Goal: Task Accomplishment & Management: Use online tool/utility

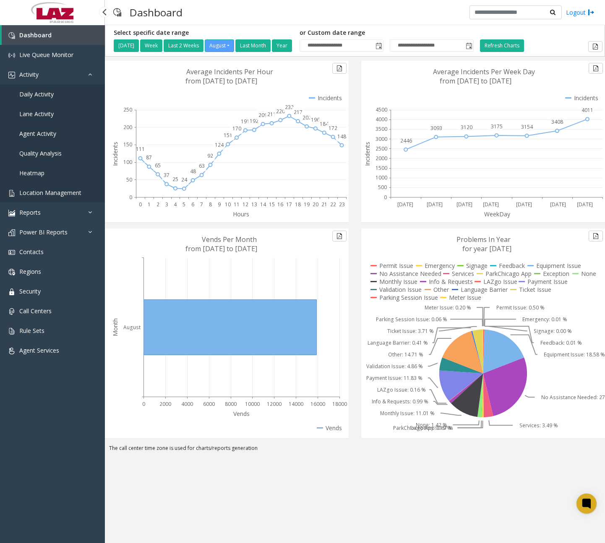
click at [49, 192] on span "Location Management" at bounding box center [50, 193] width 62 height 8
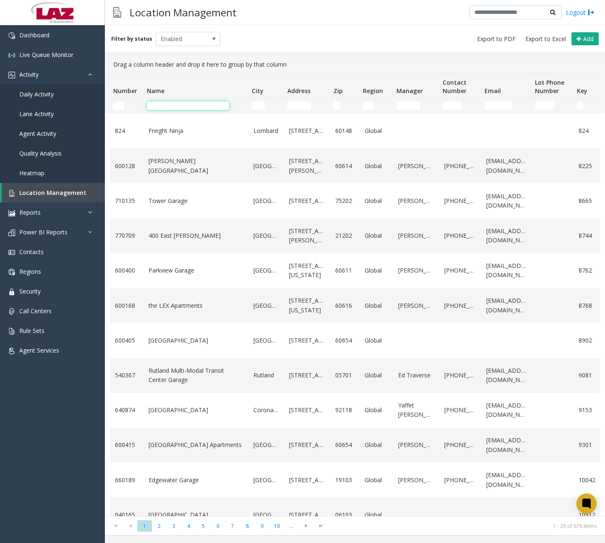
click at [192, 106] on input "Name Filter" at bounding box center [188, 106] width 82 height 8
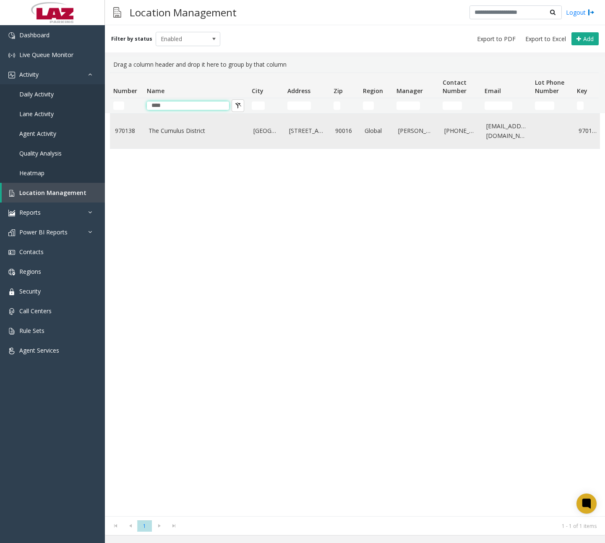
type input "****"
click at [197, 138] on td "The Cumulus District" at bounding box center [195, 131] width 105 height 35
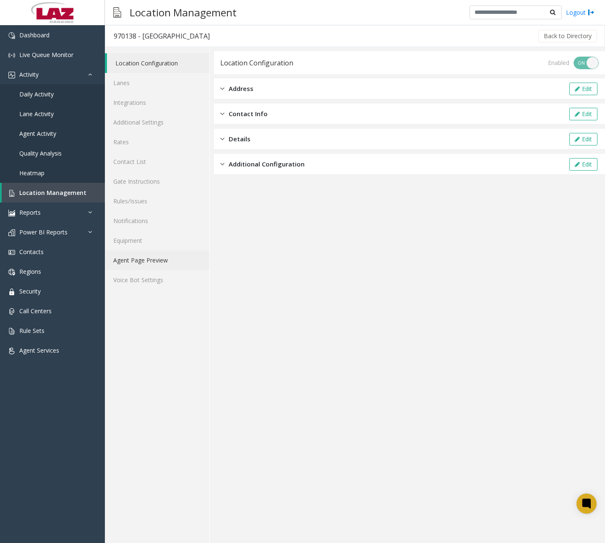
click at [158, 256] on link "Agent Page Preview" at bounding box center [157, 260] width 104 height 20
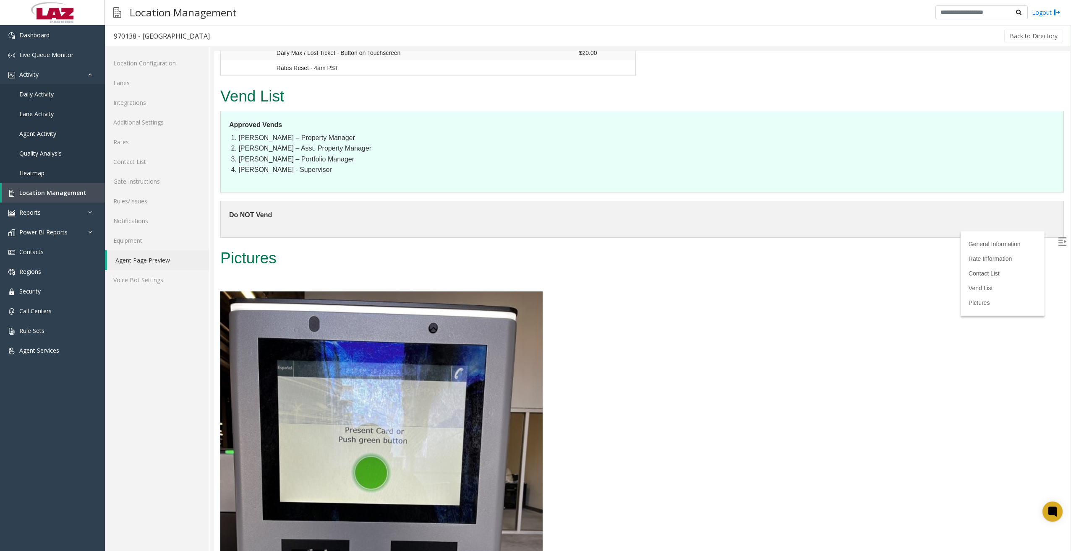
scroll to position [1007, 0]
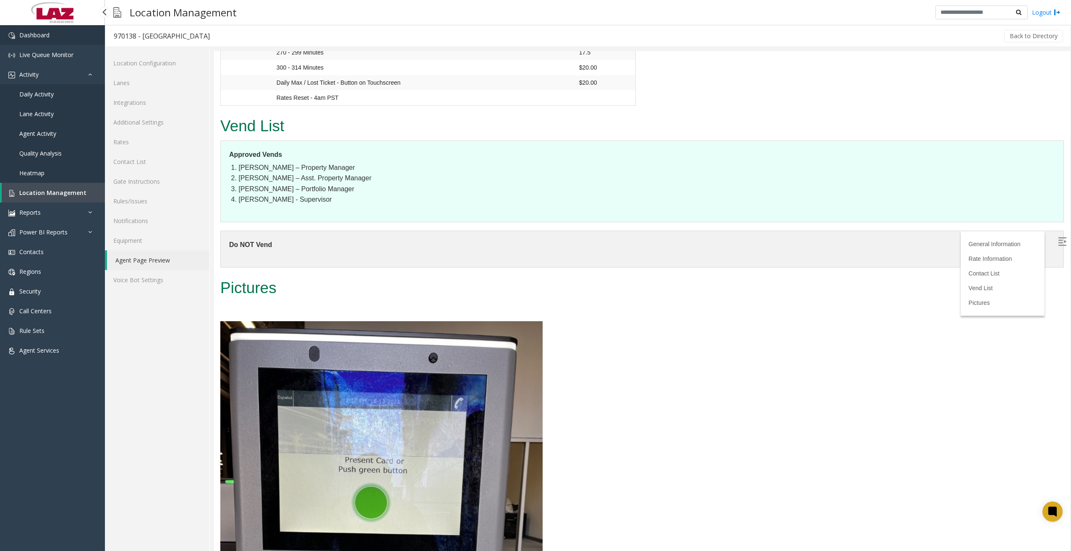
click at [61, 38] on link "Dashboard" at bounding box center [52, 35] width 105 height 20
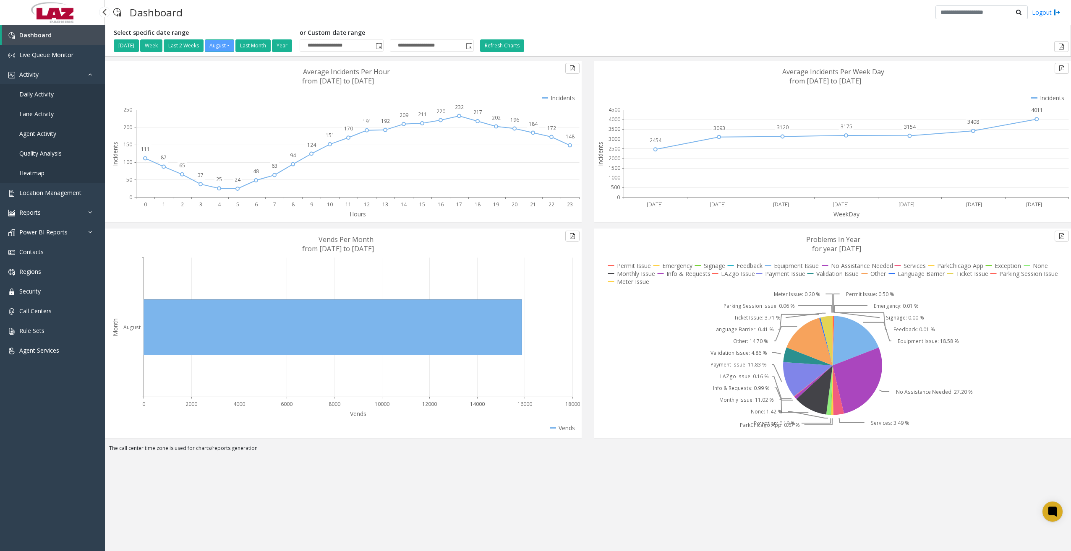
click at [47, 94] on span "Daily Activity" at bounding box center [36, 94] width 34 height 8
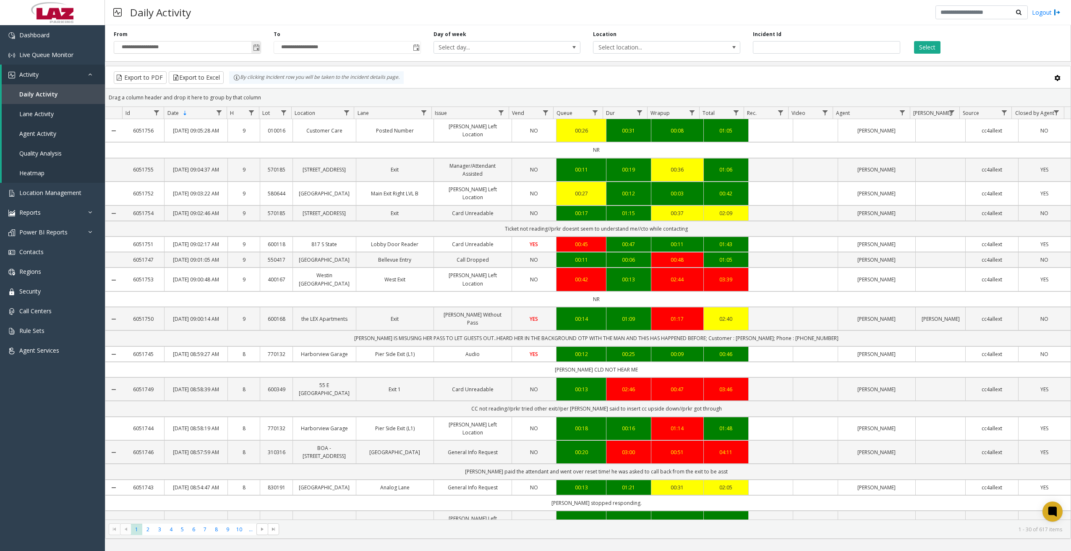
click at [255, 49] on span "Toggle popup" at bounding box center [256, 47] width 7 height 7
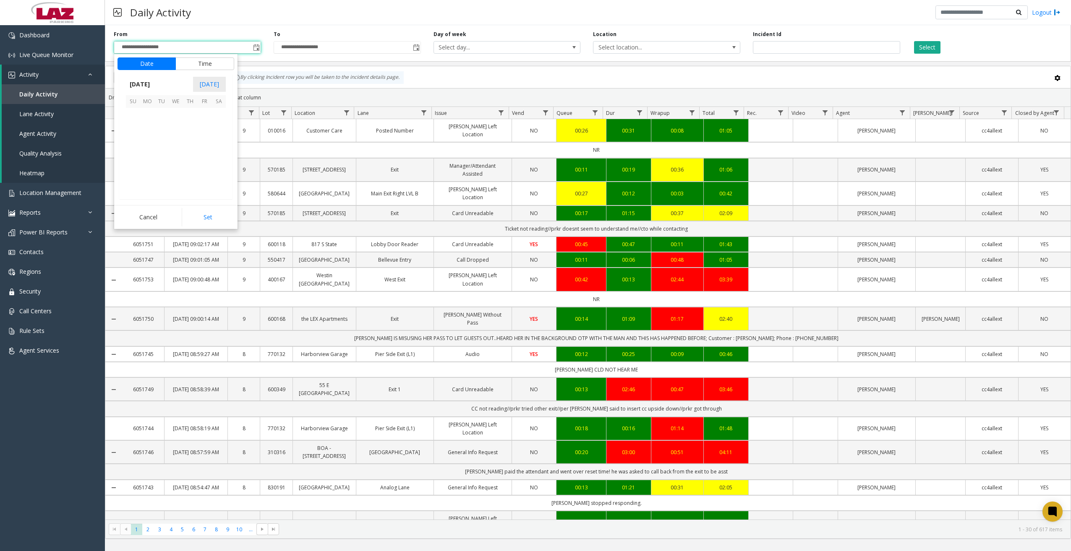
scroll to position [150451, 0]
click at [219, 143] on span "16" at bounding box center [218, 143] width 14 height 14
click at [135, 182] on span "11" at bounding box center [138, 183] width 7 height 8
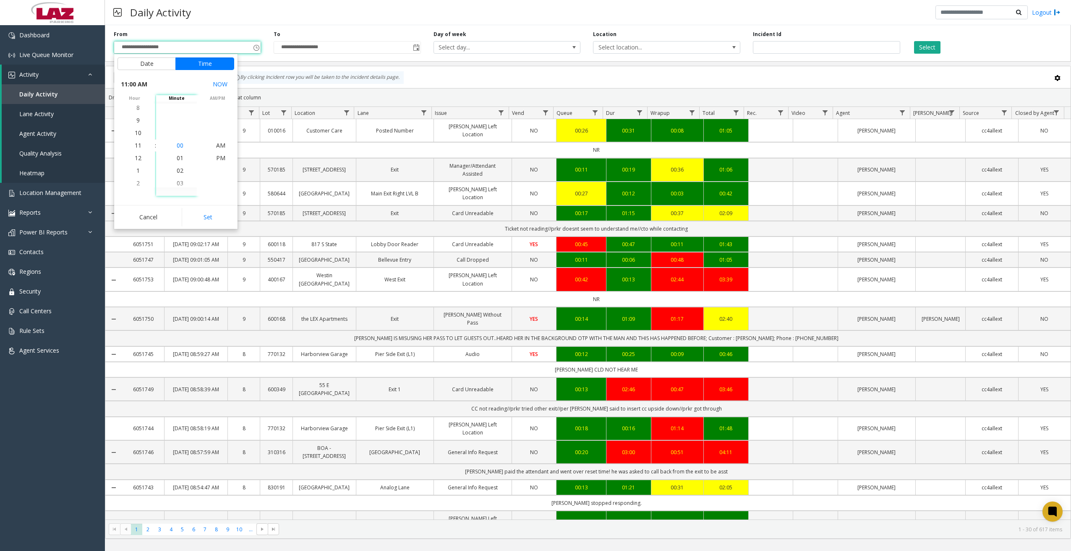
click at [177, 144] on span "00" at bounding box center [180, 145] width 7 height 8
click at [177, 145] on span "45" at bounding box center [180, 145] width 7 height 8
click at [178, 148] on span "45" at bounding box center [180, 145] width 7 height 8
click at [216, 156] on span "PM" at bounding box center [220, 158] width 9 height 8
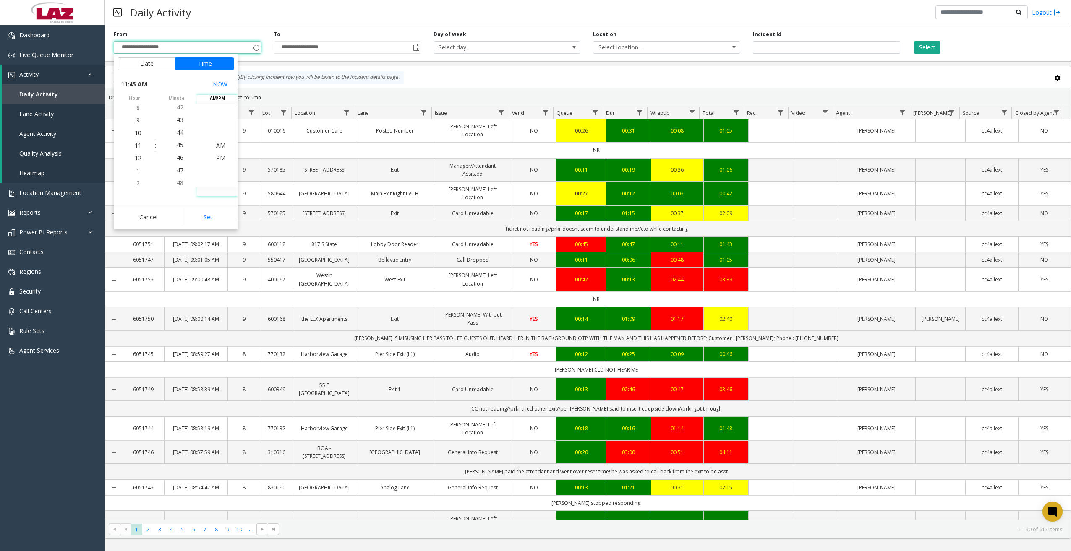
scroll to position [13, 0]
click at [214, 214] on button "Set" at bounding box center [208, 217] width 53 height 18
type input "**********"
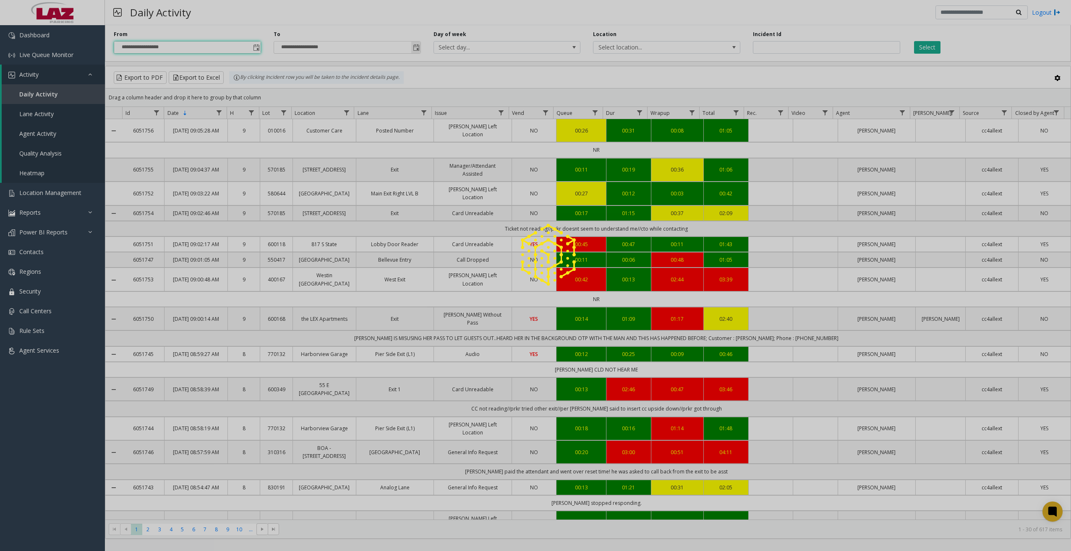
click at [417, 49] on span "Toggle popup" at bounding box center [416, 47] width 7 height 7
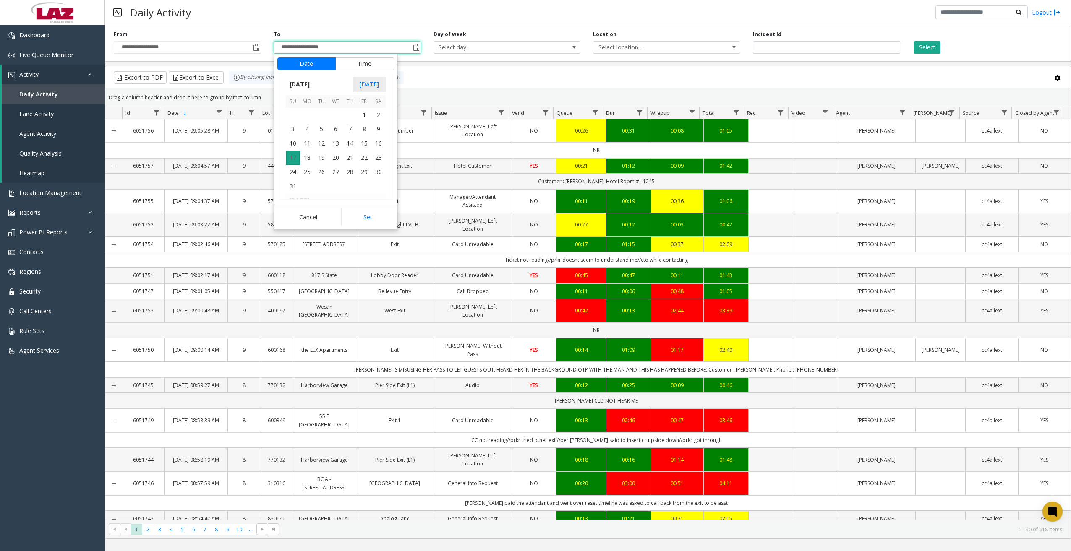
click at [293, 159] on span "17" at bounding box center [293, 158] width 14 height 14
click at [296, 121] on span "9" at bounding box center [297, 120] width 3 height 8
click at [337, 145] on span "00" at bounding box center [339, 145] width 7 height 8
click at [378, 133] on span "AM" at bounding box center [380, 133] width 9 height 8
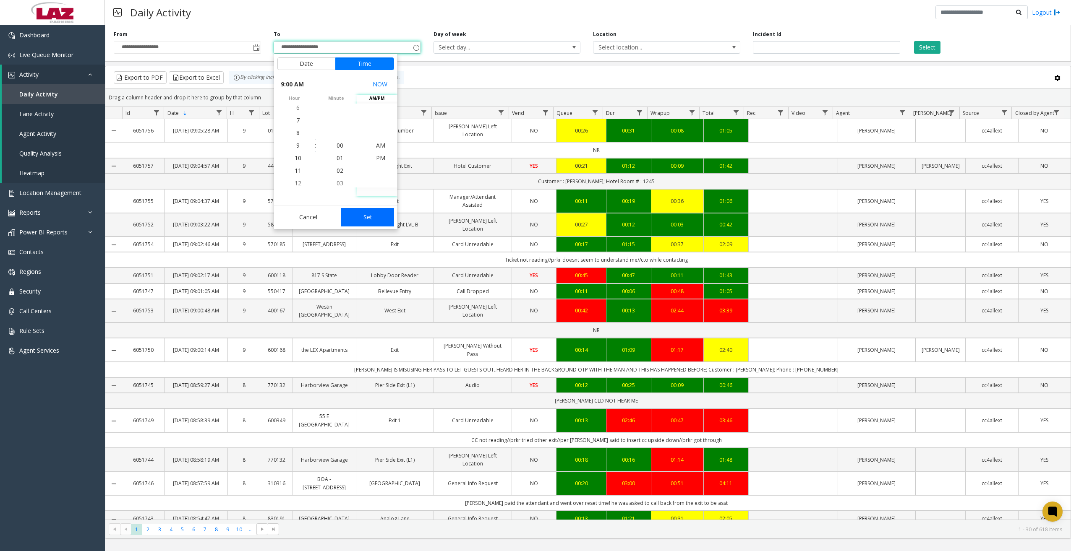
click at [377, 213] on button "Set" at bounding box center [367, 217] width 53 height 18
type input "**********"
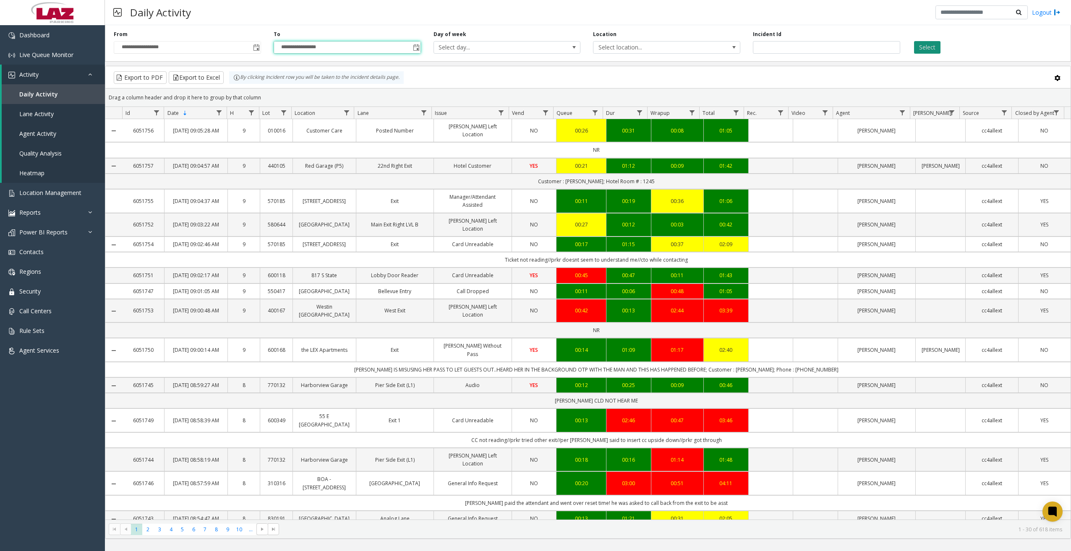
click at [604, 47] on button "Select" at bounding box center [927, 47] width 26 height 13
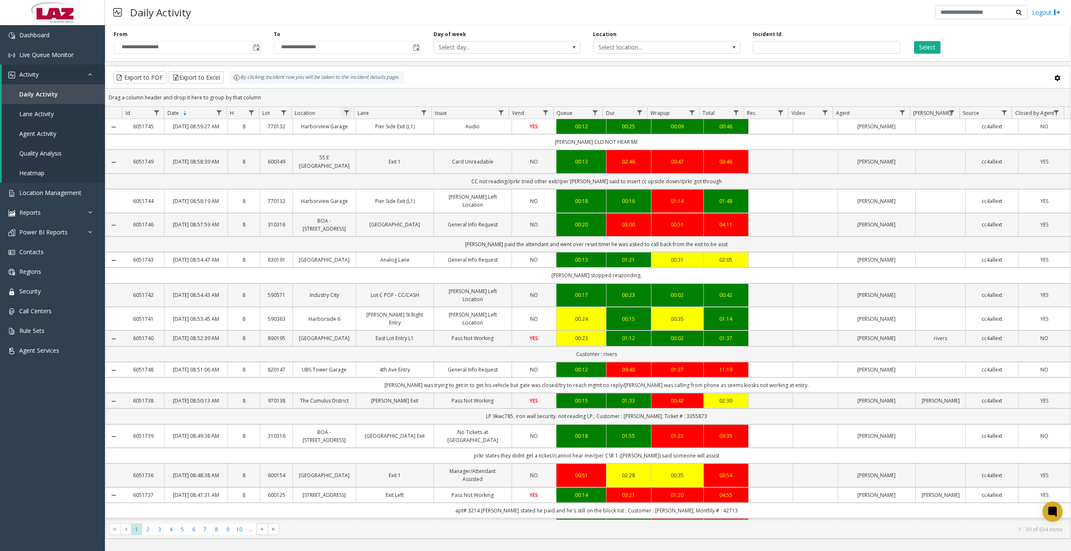
click at [347, 115] on span "Data table" at bounding box center [346, 112] width 7 height 7
click at [383, 162] on kendo-grid-string-filter-menu "Contains And Contains" at bounding box center [382, 169] width 71 height 89
drag, startPoint x: 383, startPoint y: 162, endPoint x: 362, endPoint y: 146, distance: 26.1
click at [362, 146] on input "Location Filter" at bounding box center [382, 149] width 71 height 14
type input "******"
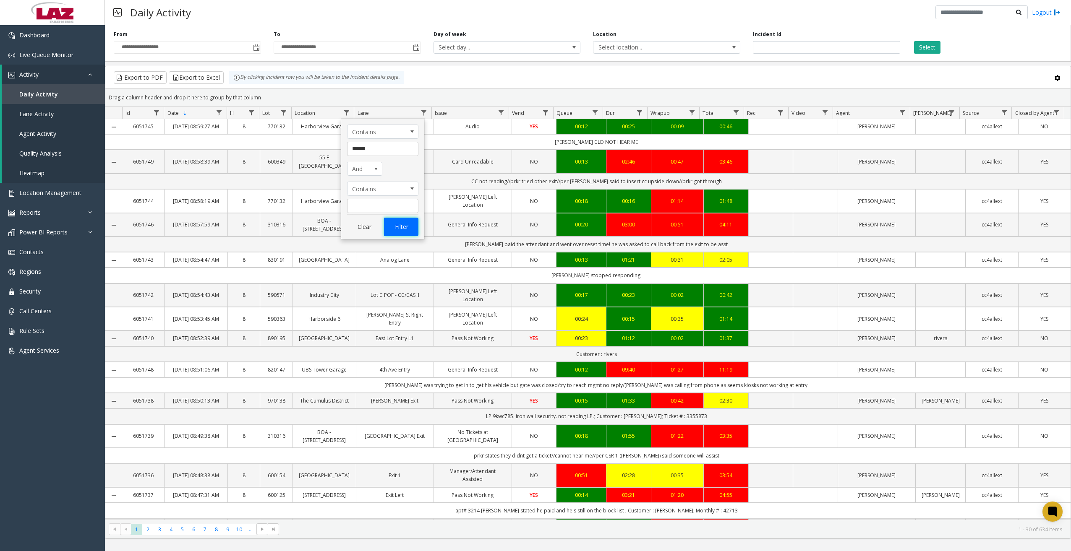
click at [405, 225] on button "Filter" at bounding box center [401, 227] width 34 height 18
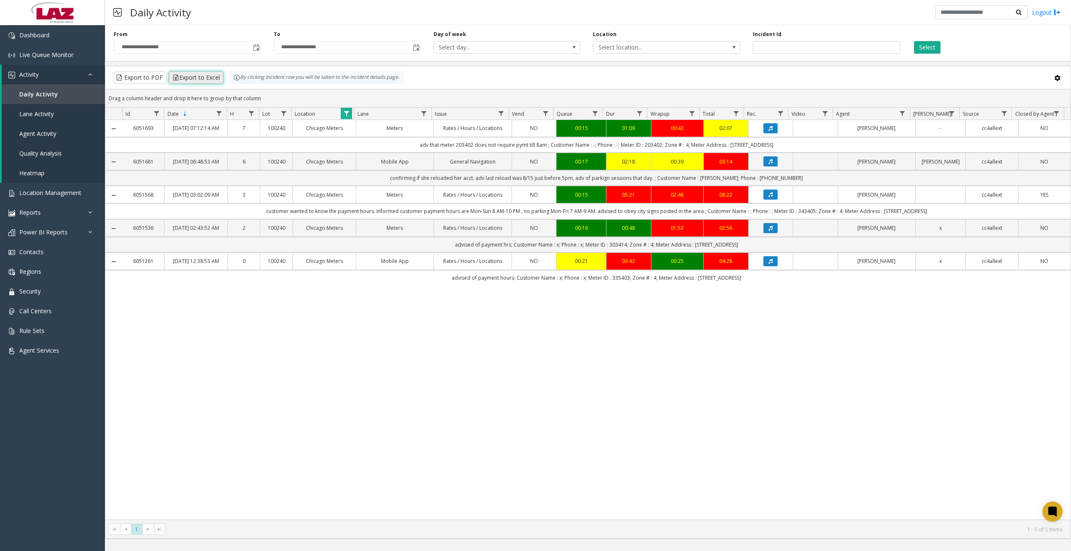
click at [202, 77] on button "Export to Excel" at bounding box center [196, 77] width 55 height 13
